Goal: Task Accomplishment & Management: Manage account settings

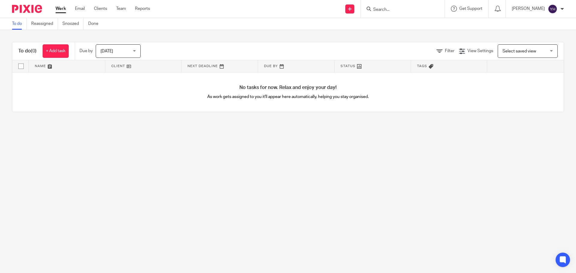
click at [395, 9] on input "Search" at bounding box center [400, 9] width 54 height 5
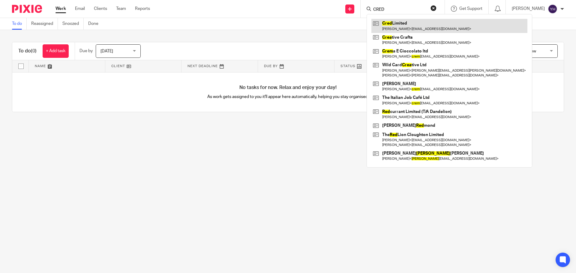
type input "CRED"
click at [419, 24] on link at bounding box center [450, 26] width 156 height 14
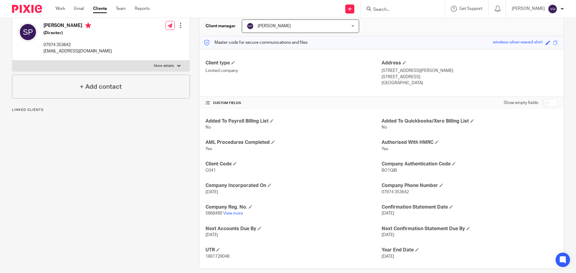
scroll to position [66, 0]
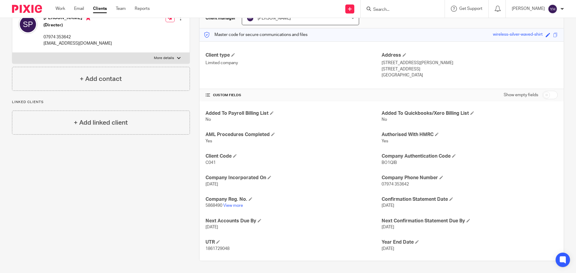
click at [543, 96] on input "checkbox" at bounding box center [550, 95] width 15 height 8
checkbox input "true"
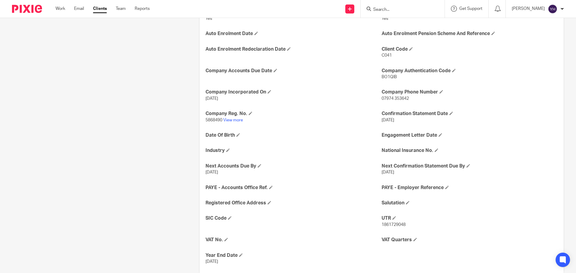
scroll to position [202, 0]
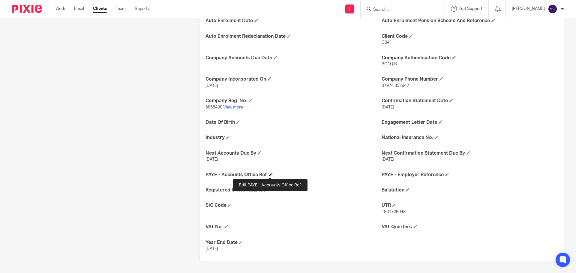
click at [270, 176] on span at bounding box center [271, 175] width 4 height 4
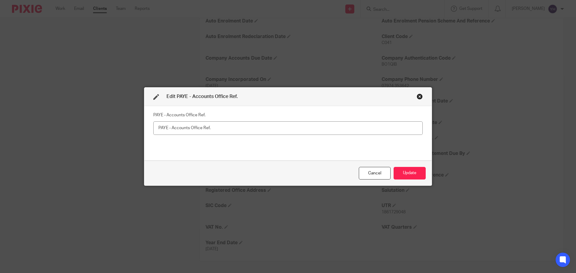
click at [172, 130] on input "text" at bounding box center [288, 129] width 270 height 14
type input "475PM00370625"
click at [409, 172] on button "Update" at bounding box center [410, 173] width 32 height 13
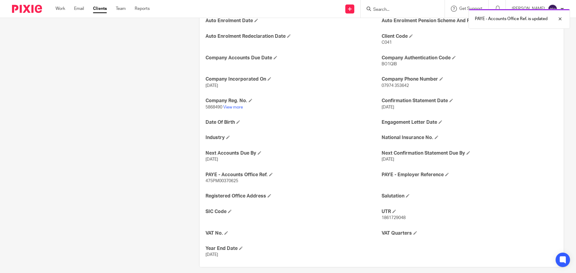
click at [409, 172] on h4 "PAYE - Employer Reference" at bounding box center [470, 175] width 176 height 6
click at [447, 176] on h4 "PAYE - Employer Reference" at bounding box center [470, 175] width 176 height 6
click at [445, 176] on span at bounding box center [447, 175] width 4 height 4
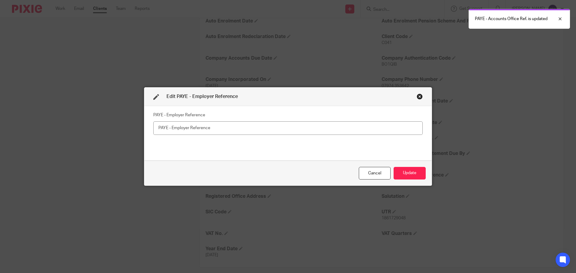
click at [229, 127] on input "text" at bounding box center [288, 129] width 270 height 14
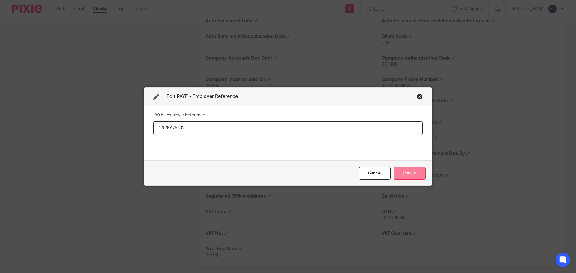
type input "475/KA75502"
click at [412, 171] on button "Update" at bounding box center [410, 173] width 32 height 13
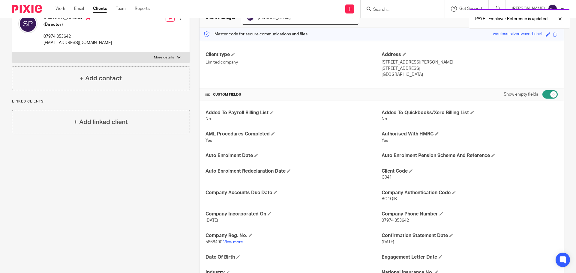
scroll to position [0, 0]
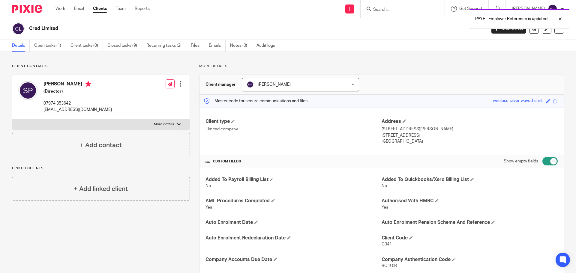
click at [547, 162] on input "checkbox" at bounding box center [550, 161] width 15 height 8
checkbox input "false"
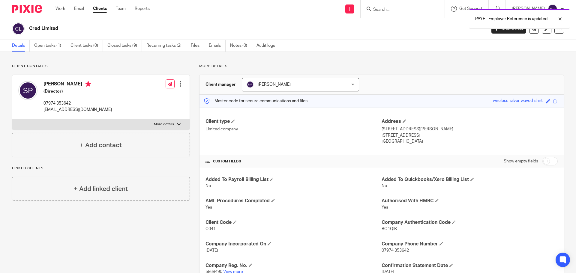
scroll to position [88, 0]
